Goal: Task Accomplishment & Management: Complete application form

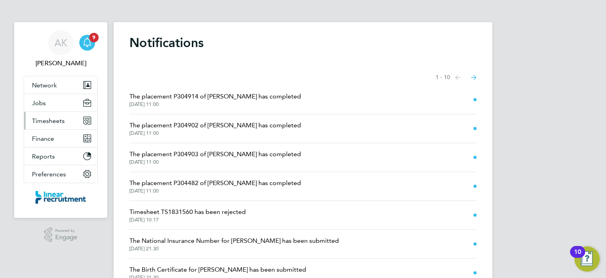
click at [54, 118] on span "Timesheets" at bounding box center [48, 121] width 33 height 8
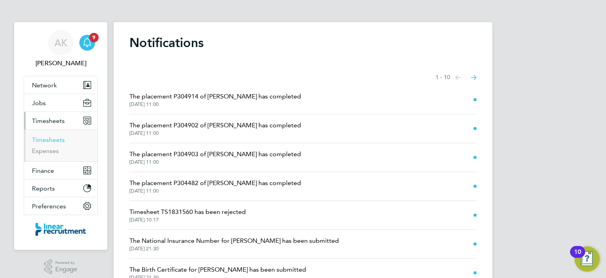
click at [42, 141] on link "Timesheets" at bounding box center [48, 140] width 33 height 8
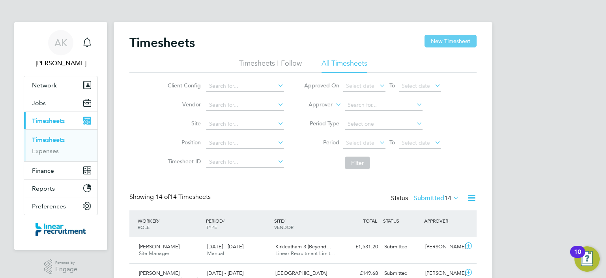
click at [443, 39] on button "New Timesheet" at bounding box center [451, 41] width 52 height 13
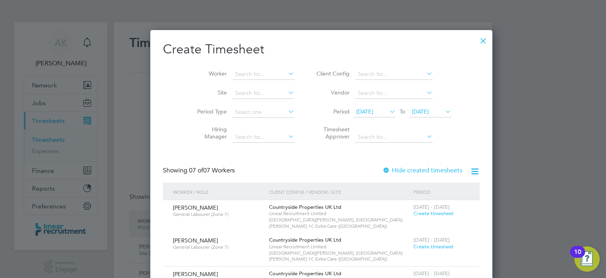
click at [366, 111] on span "[DATE]" at bounding box center [364, 111] width 17 height 7
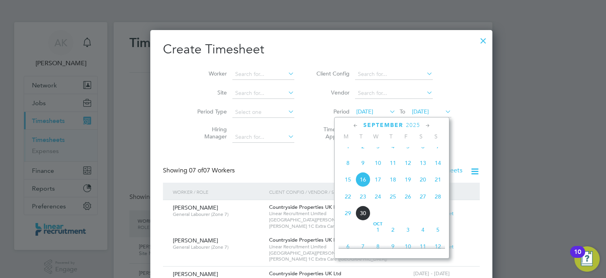
click at [347, 202] on span "22" at bounding box center [348, 196] width 15 height 15
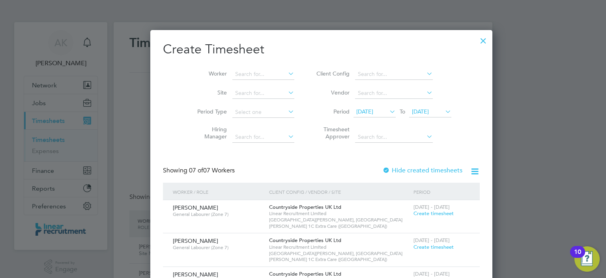
click at [412, 113] on span "[DATE]" at bounding box center [420, 111] width 17 height 7
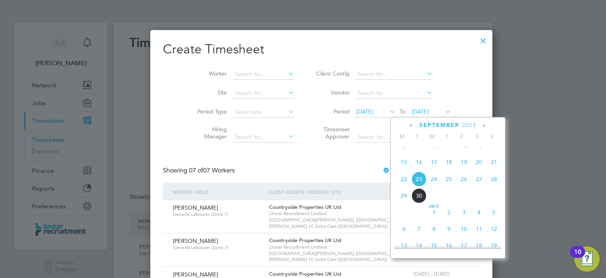
click at [463, 186] on span "26" at bounding box center [464, 178] width 15 height 15
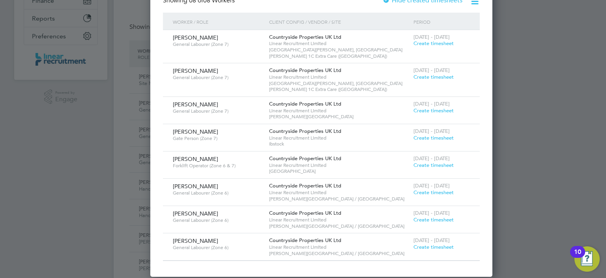
click at [414, 243] on span "Create timesheet" at bounding box center [434, 246] width 40 height 7
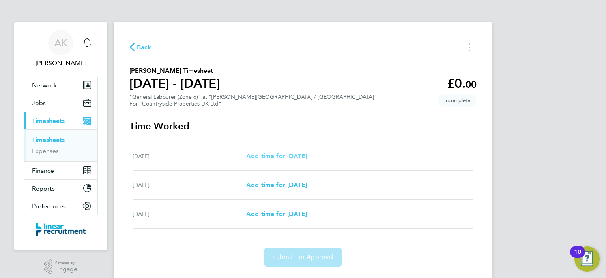
click at [279, 160] on link "Add time for [DATE]" at bounding box center [276, 155] width 61 height 9
select select "30"
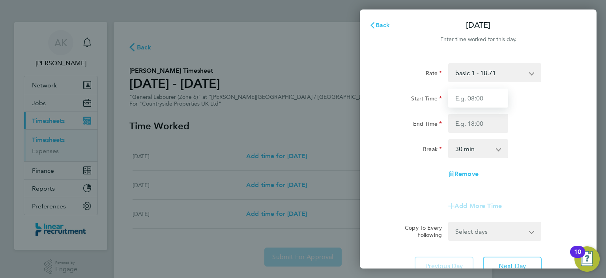
click at [465, 101] on input "Start Time" at bounding box center [478, 97] width 60 height 19
type input "07:30"
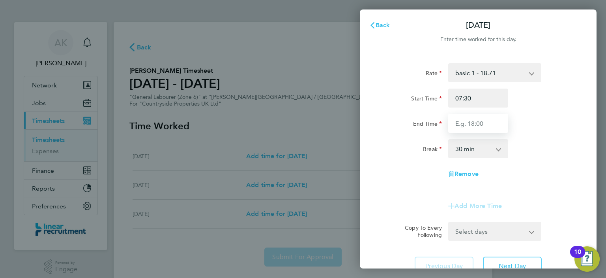
click at [474, 124] on input "End Time" at bounding box center [478, 123] width 60 height 19
type input "16:30"
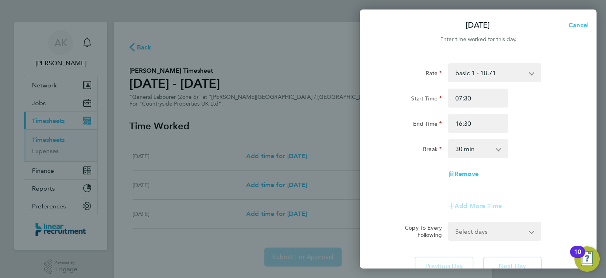
click at [479, 148] on select "0 min 15 min 30 min 45 min 60 min 75 min 90 min" at bounding box center [473, 148] width 49 height 17
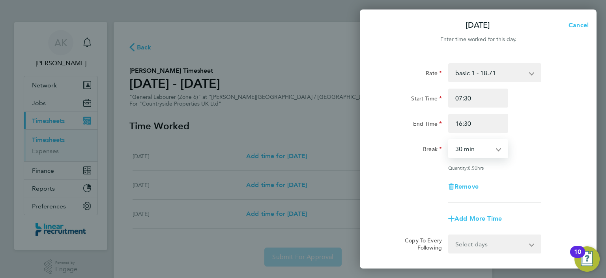
select select "60"
click at [449, 140] on select "0 min 15 min 30 min 45 min 60 min 75 min 90 min" at bounding box center [473, 148] width 49 height 17
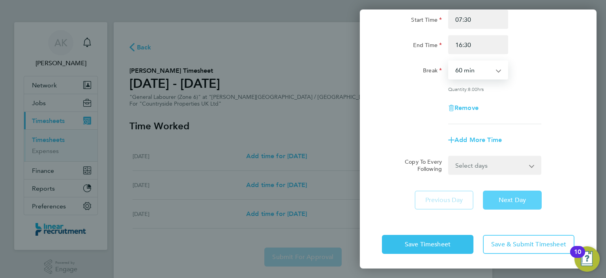
click at [518, 196] on span "Next Day" at bounding box center [512, 200] width 27 height 8
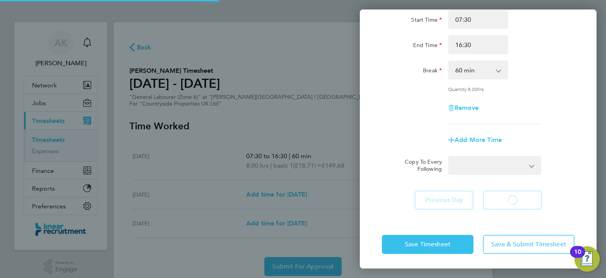
select select "30"
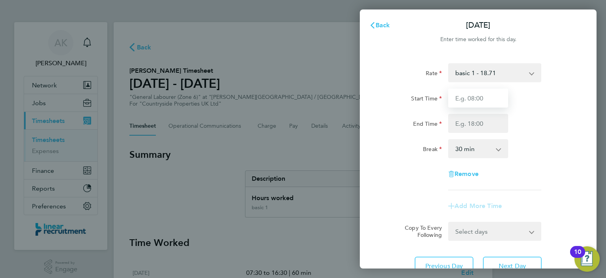
click at [484, 94] on input "Start Time" at bounding box center [478, 97] width 60 height 19
type input "07:30"
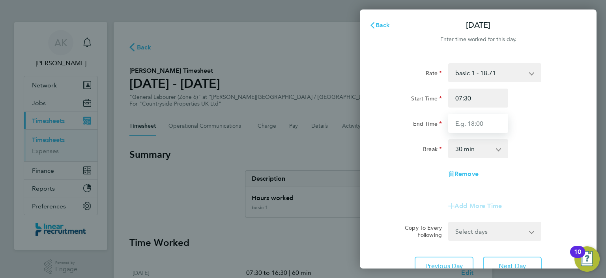
click at [474, 131] on input "End Time" at bounding box center [478, 123] width 60 height 19
type input "16:30"
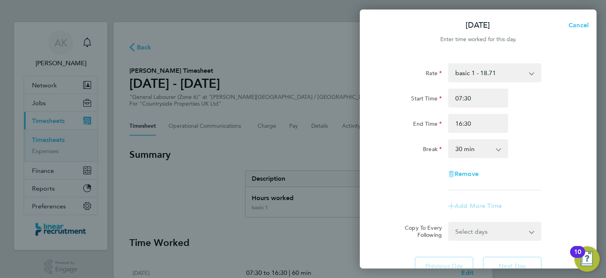
click at [474, 150] on select "0 min 15 min 30 min 45 min 60 min 75 min 90 min" at bounding box center [473, 148] width 49 height 17
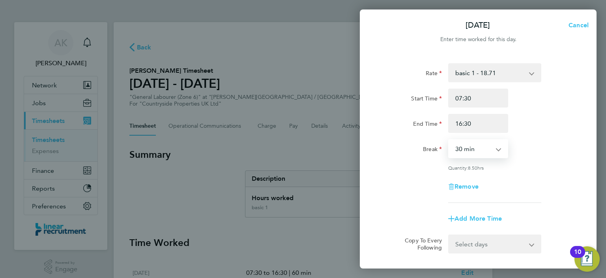
select select "60"
click at [449, 140] on select "0 min 15 min 30 min 45 min 60 min 75 min 90 min" at bounding box center [473, 148] width 49 height 17
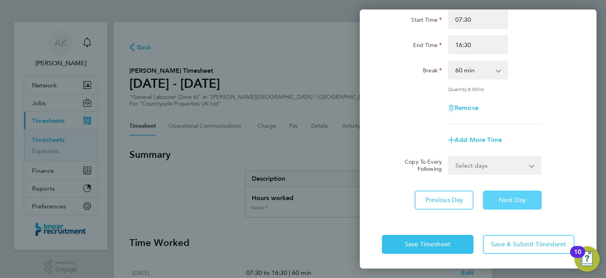
click at [513, 198] on span "Next Day" at bounding box center [512, 200] width 27 height 8
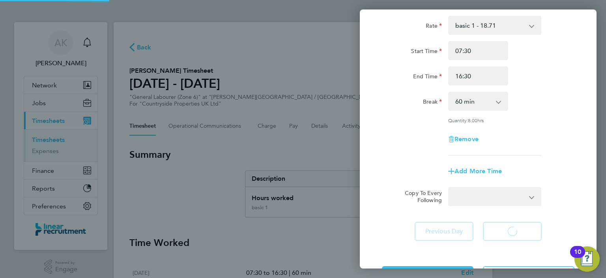
select select "30"
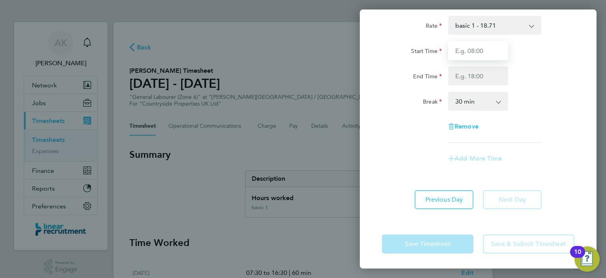
click at [473, 41] on input "Start Time" at bounding box center [478, 50] width 60 height 19
type input "07:30"
click at [475, 71] on input "End Time" at bounding box center [478, 75] width 60 height 19
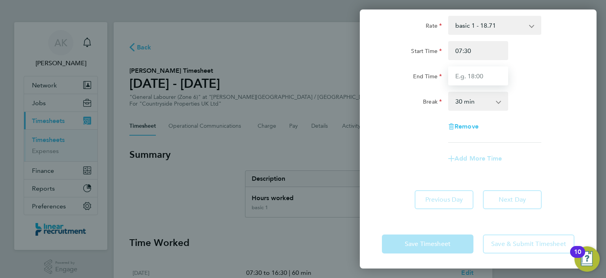
type input "14:00"
click at [475, 102] on select "0 min 15 min 30 min 45 min 60 min 75 min 90 min" at bounding box center [473, 100] width 49 height 17
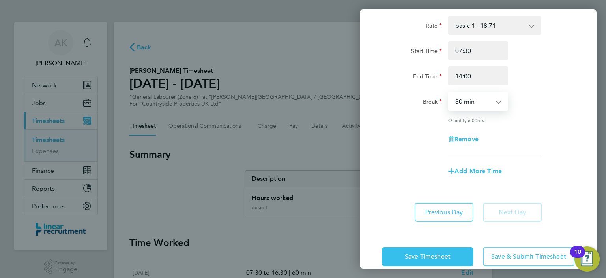
select select "60"
click at [449, 92] on select "0 min 15 min 30 min 45 min 60 min 75 min 90 min" at bounding box center [473, 100] width 49 height 17
click at [510, 159] on app-timesheet-line-form-group "Rate basic 1 - 18.71 Start Time 07:30 End Time 14:00 Break 0 min 15 min 30 min …" at bounding box center [478, 98] width 193 height 165
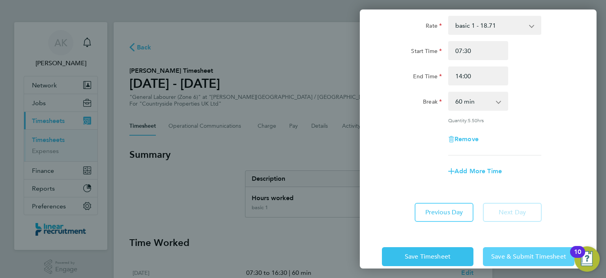
click at [506, 253] on span "Save & Submit Timesheet" at bounding box center [528, 256] width 75 height 8
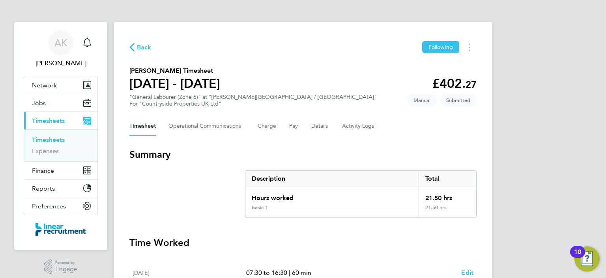
click at [143, 46] on span "Back" at bounding box center [144, 47] width 15 height 9
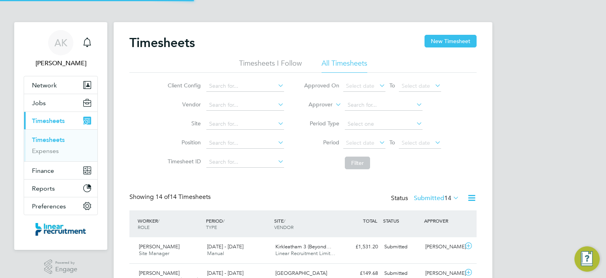
scroll to position [20, 69]
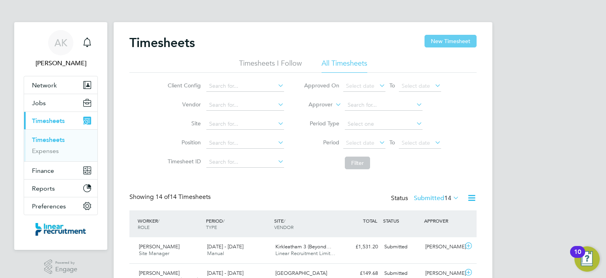
click at [437, 40] on button "New Timesheet" at bounding box center [451, 41] width 52 height 13
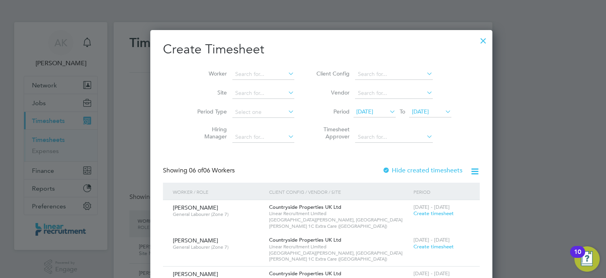
click at [388, 108] on icon at bounding box center [388, 111] width 0 height 11
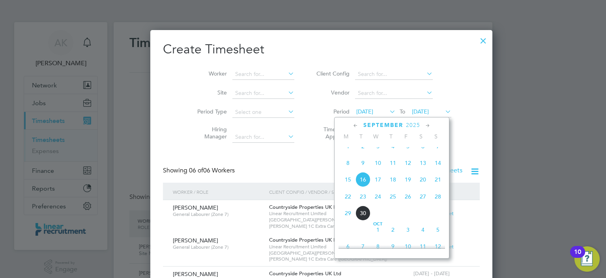
click at [348, 204] on span "22" at bounding box center [348, 196] width 15 height 15
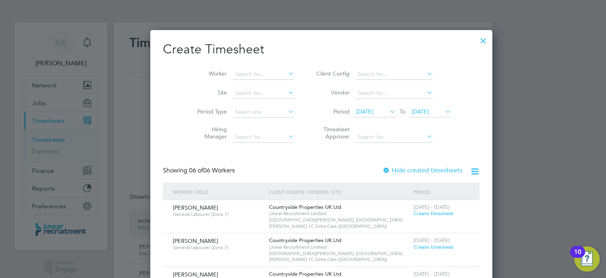
click at [412, 114] on span "[DATE]" at bounding box center [420, 111] width 17 height 7
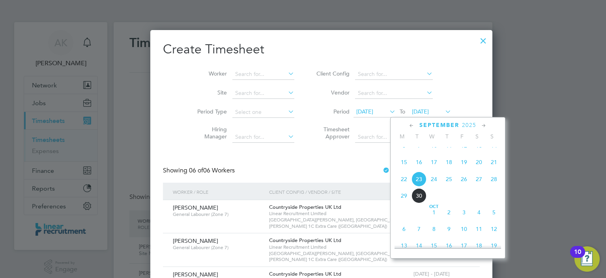
click at [467, 186] on span "26" at bounding box center [464, 178] width 15 height 15
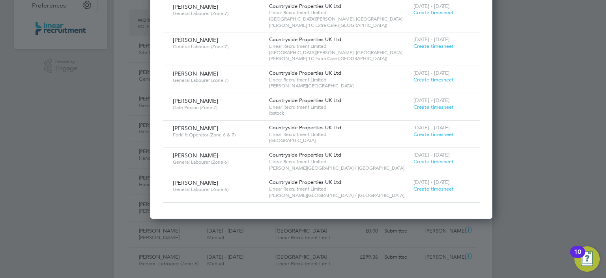
click at [414, 185] on span "Create timesheet" at bounding box center [434, 188] width 40 height 7
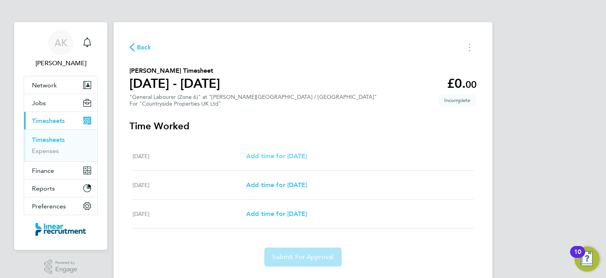
click at [286, 154] on span "Add time for [DATE]" at bounding box center [276, 156] width 61 height 8
select select "30"
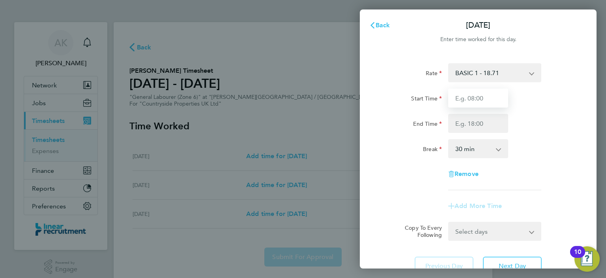
click at [478, 98] on input "Start Time" at bounding box center [478, 97] width 60 height 19
type input "07:30"
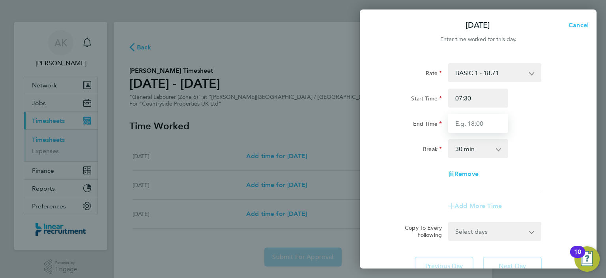
click at [473, 121] on input "End Time" at bounding box center [478, 123] width 60 height 19
type input "16:30"
click at [480, 152] on select "0 min 15 min 30 min 45 min 60 min 75 min 90 min" at bounding box center [473, 148] width 49 height 17
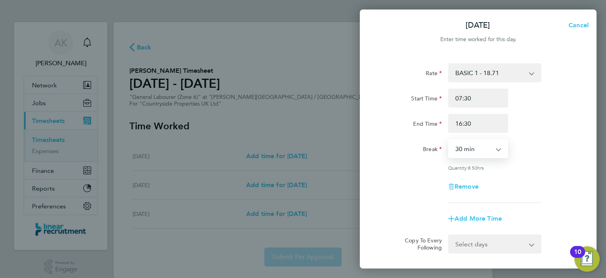
select select "60"
click at [449, 140] on select "0 min 15 min 30 min 45 min 60 min 75 min 90 min" at bounding box center [473, 148] width 49 height 17
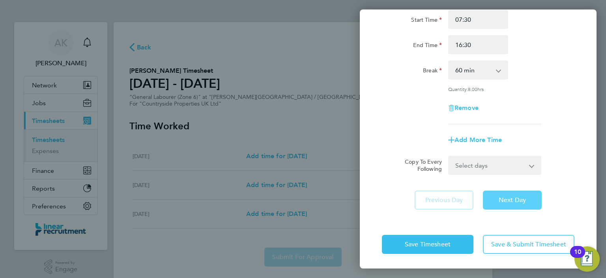
click at [518, 204] on button "Next Day" at bounding box center [512, 199] width 59 height 19
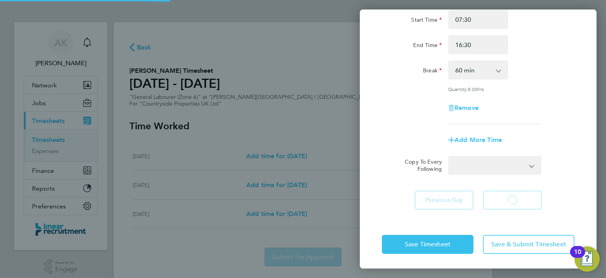
select select "30"
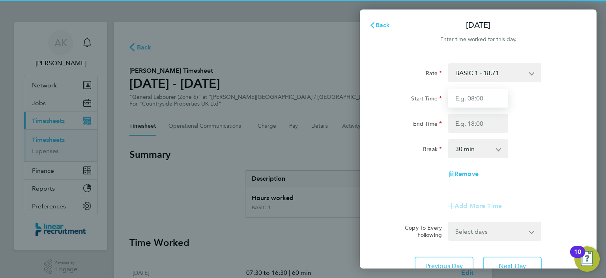
click at [469, 106] on input "Start Time" at bounding box center [478, 97] width 60 height 19
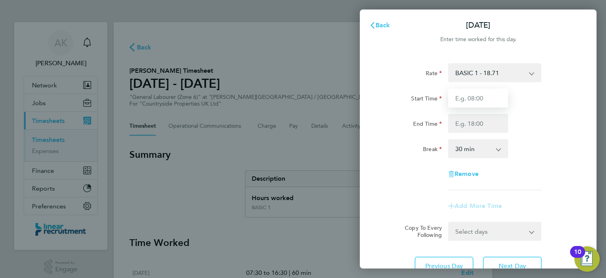
type input "07:30"
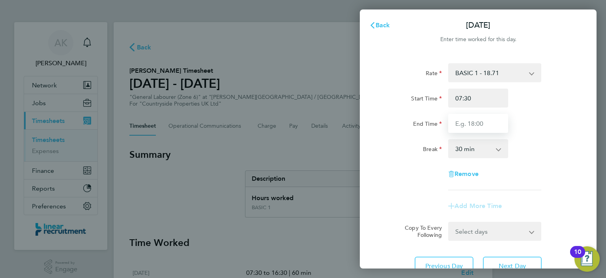
click at [477, 123] on input "End Time" at bounding box center [478, 123] width 60 height 19
type input "16:30"
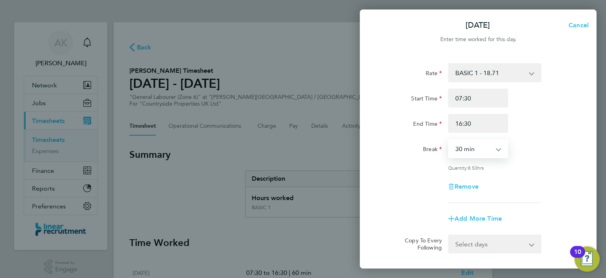
click at [486, 155] on select "0 min 15 min 30 min 45 min 60 min 75 min 90 min" at bounding box center [473, 148] width 49 height 17
select select "60"
click at [449, 140] on select "0 min 15 min 30 min 45 min 60 min 75 min 90 min" at bounding box center [473, 148] width 49 height 17
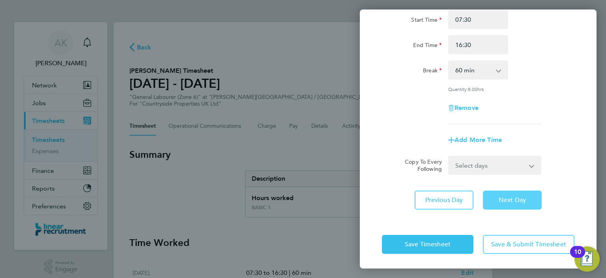
click at [516, 203] on button "Next Day" at bounding box center [512, 199] width 59 height 19
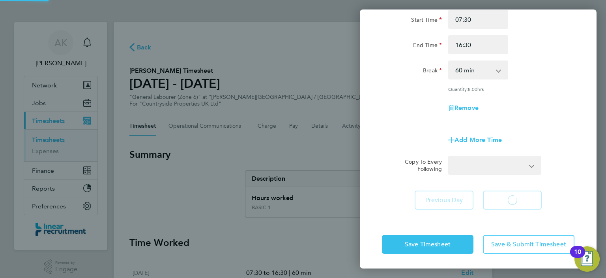
select select "30"
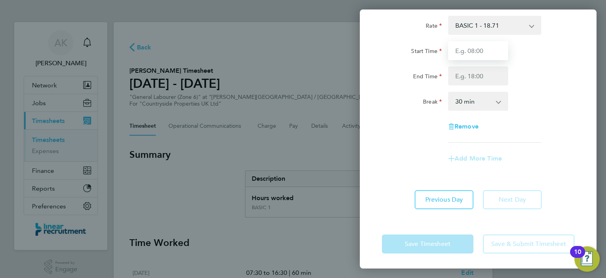
click at [469, 56] on input "Start Time" at bounding box center [478, 50] width 60 height 19
type input "07:30"
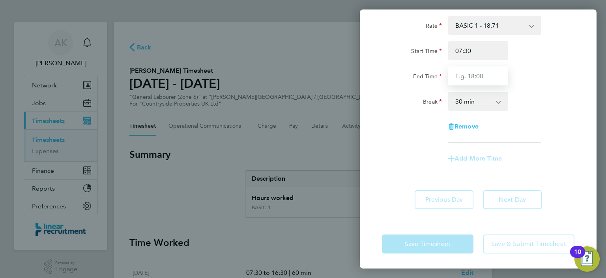
click at [470, 73] on input "End Time" at bounding box center [478, 75] width 60 height 19
type input "14:00"
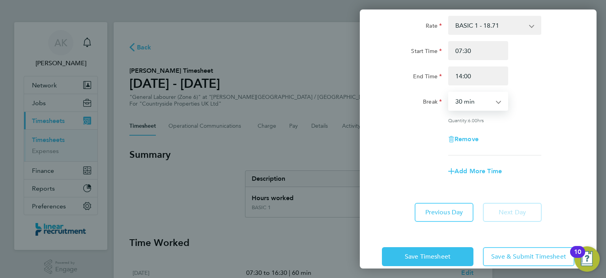
click at [480, 101] on select "0 min 15 min 30 min 45 min 60 min 75 min 90 min" at bounding box center [473, 100] width 49 height 17
select select "60"
click at [449, 92] on select "0 min 15 min 30 min 45 min 60 min 75 min 90 min" at bounding box center [473, 100] width 49 height 17
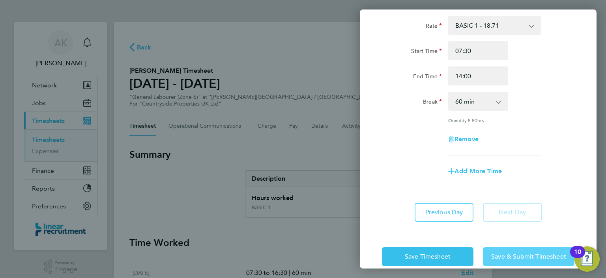
click at [497, 253] on span "Save & Submit Timesheet" at bounding box center [528, 256] width 75 height 8
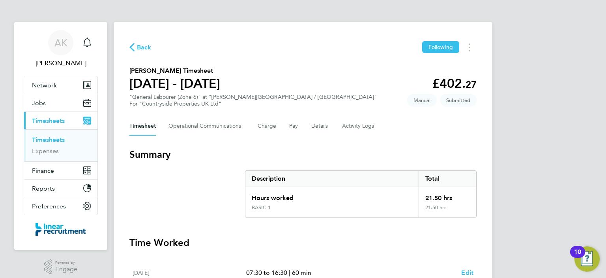
click at [133, 47] on icon "button" at bounding box center [131, 47] width 5 height 8
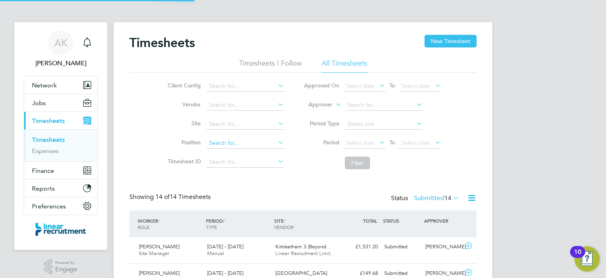
scroll to position [4, 4]
click at [445, 36] on button "New Timesheet" at bounding box center [451, 41] width 52 height 13
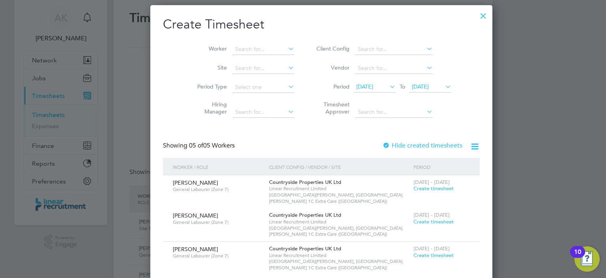
click at [356, 85] on span "[DATE]" at bounding box center [364, 86] width 17 height 7
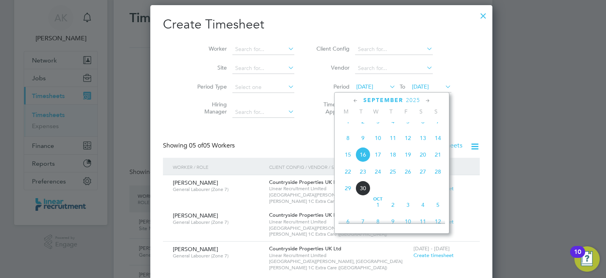
click at [348, 178] on span "22" at bounding box center [348, 171] width 15 height 15
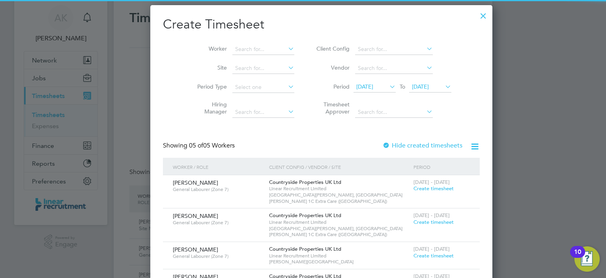
click at [409, 91] on span "[DATE]" at bounding box center [430, 87] width 42 height 11
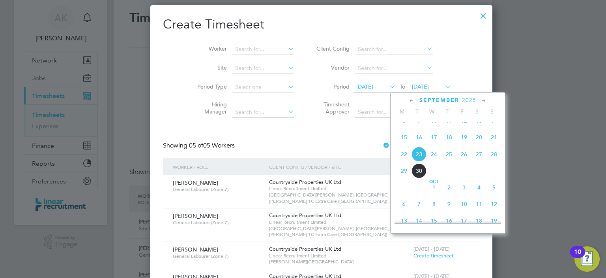
click at [462, 161] on span "26" at bounding box center [464, 153] width 15 height 15
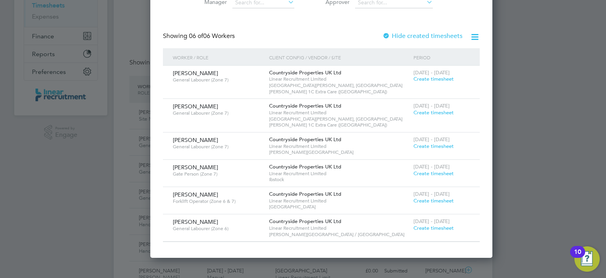
click at [414, 224] on span "Create timesheet" at bounding box center [434, 227] width 40 height 7
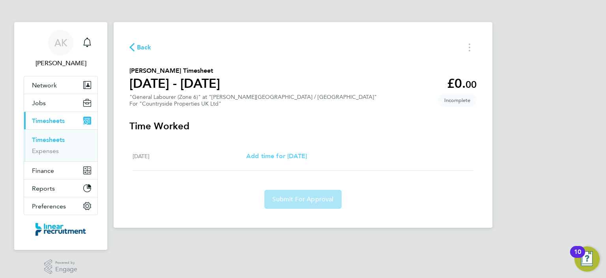
click at [285, 152] on span "Add time for [DATE]" at bounding box center [276, 156] width 61 height 8
select select "30"
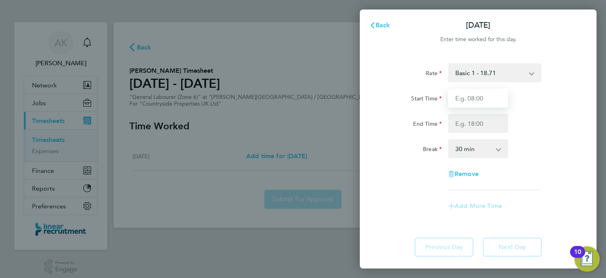
click at [476, 102] on input "Start Time" at bounding box center [478, 97] width 60 height 19
type input "07:30"
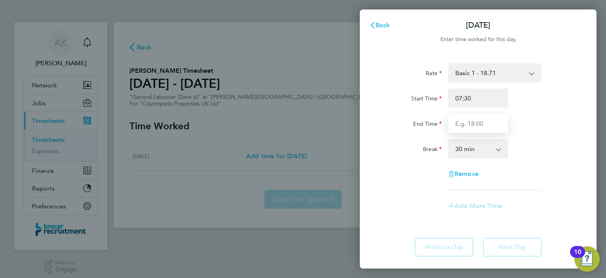
click at [469, 124] on input "End Time" at bounding box center [478, 123] width 60 height 19
type input "16:30"
click at [479, 151] on select "0 min 15 min 30 min 45 min 60 min 75 min 90 min" at bounding box center [473, 148] width 49 height 17
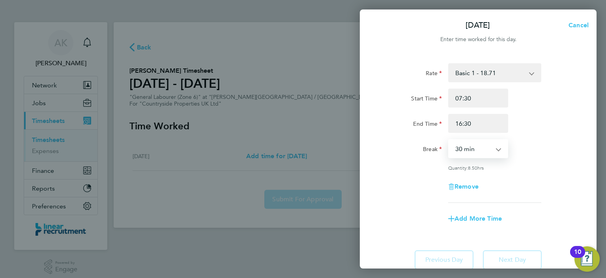
select select "60"
click at [449, 140] on select "0 min 15 min 30 min 45 min 60 min 75 min 90 min" at bounding box center [473, 148] width 49 height 17
click at [478, 122] on input "16:30" at bounding box center [478, 123] width 60 height 19
click at [480, 146] on select "0 min 15 min 30 min 45 min 60 min 75 min 90 min" at bounding box center [473, 148] width 49 height 17
click at [461, 123] on input "16:30" at bounding box center [478, 123] width 60 height 19
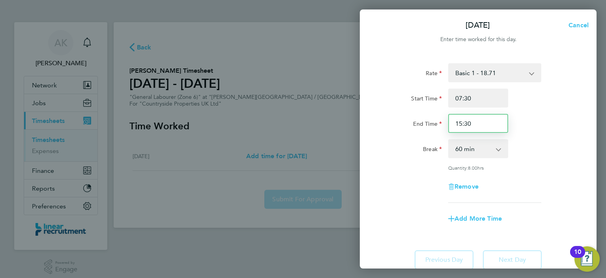
type input "15:30"
click at [538, 167] on div "Quantity: 8.00 hrs" at bounding box center [494, 167] width 93 height 6
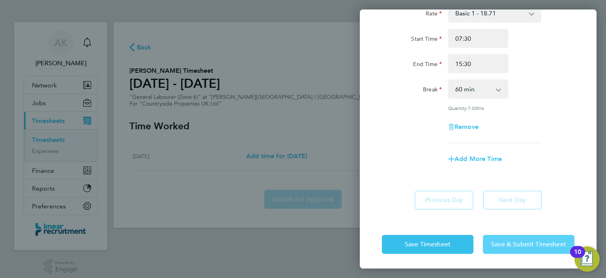
click at [520, 246] on span "Save & Submit Timesheet" at bounding box center [528, 244] width 75 height 8
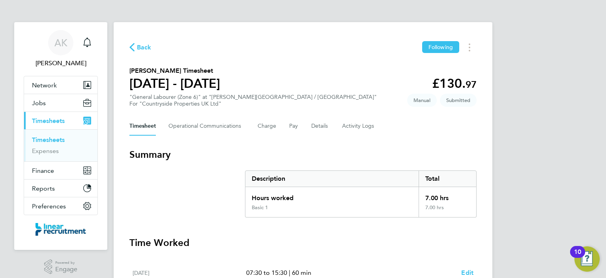
click at [139, 47] on span "Back" at bounding box center [144, 47] width 15 height 9
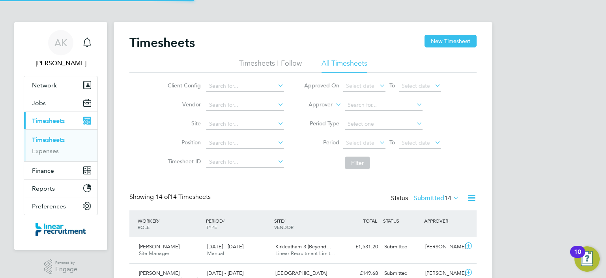
scroll to position [20, 69]
click at [452, 197] on icon at bounding box center [452, 197] width 0 height 11
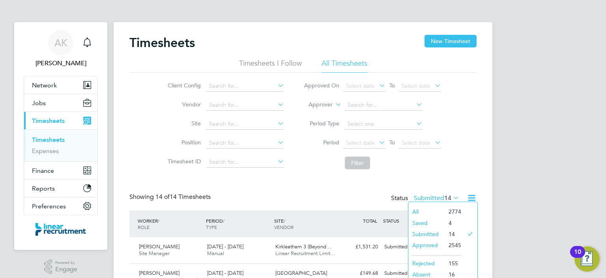
click at [418, 210] on li "All" at bounding box center [427, 211] width 36 height 11
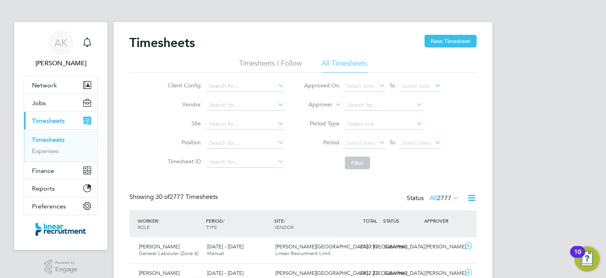
click at [47, 120] on span "Timesheets" at bounding box center [48, 121] width 33 height 8
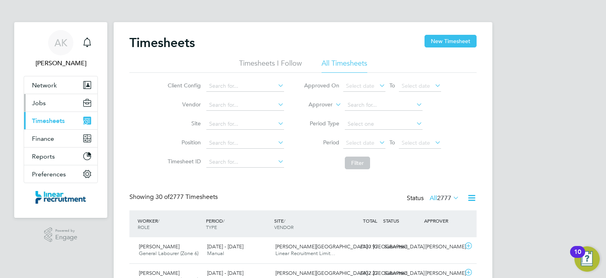
click at [41, 97] on button "Jobs" at bounding box center [60, 102] width 73 height 17
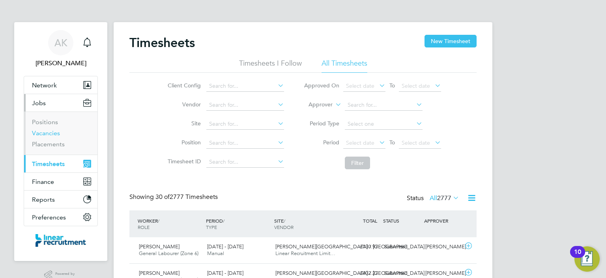
click at [51, 133] on link "Vacancies" at bounding box center [46, 133] width 28 height 8
